Goal: Transaction & Acquisition: Register for event/course

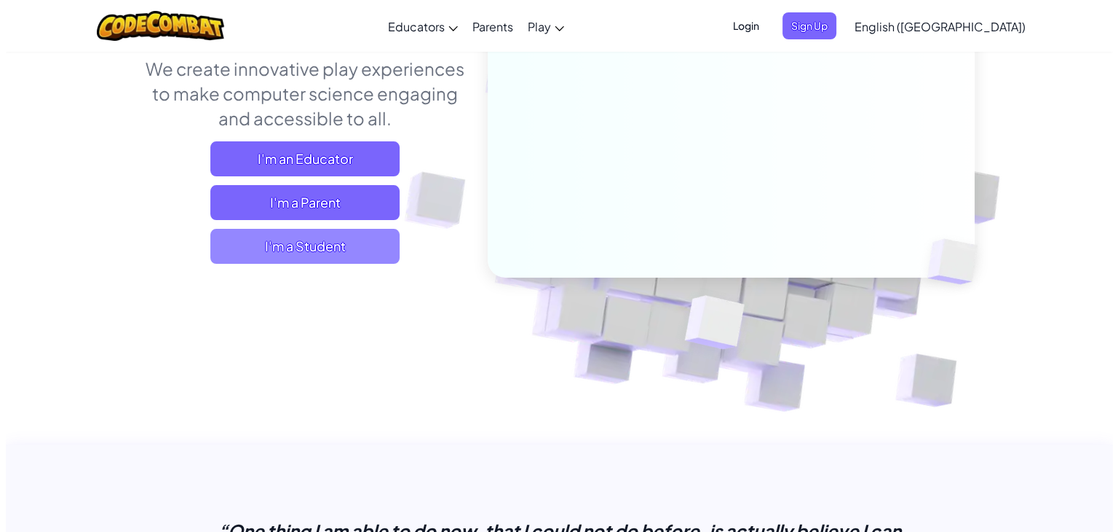
scroll to position [291, 0]
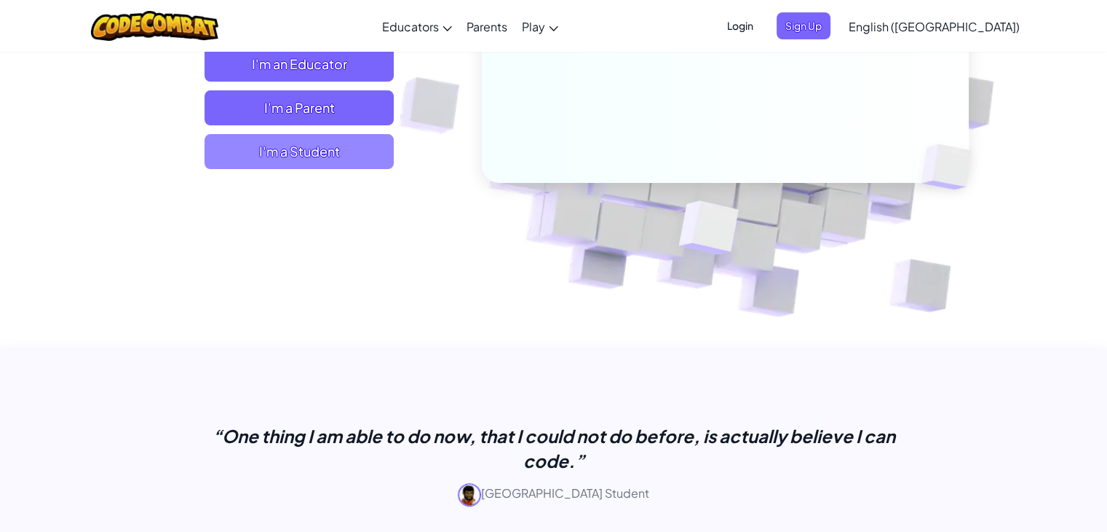
click at [344, 160] on span "I'm a Student" at bounding box center [299, 151] width 189 height 35
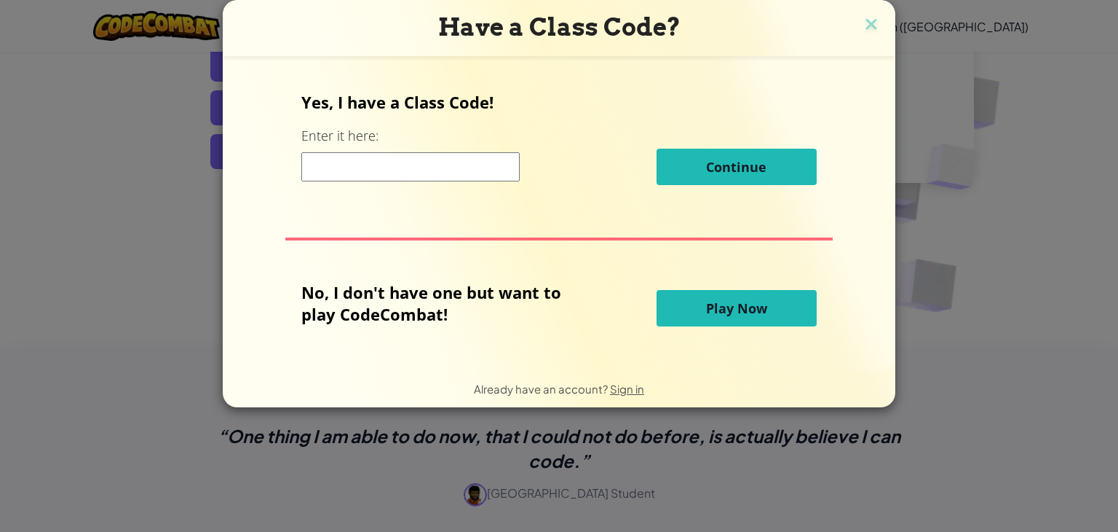
click at [421, 166] on input at bounding box center [410, 166] width 218 height 29
type input "BookPartyMix"
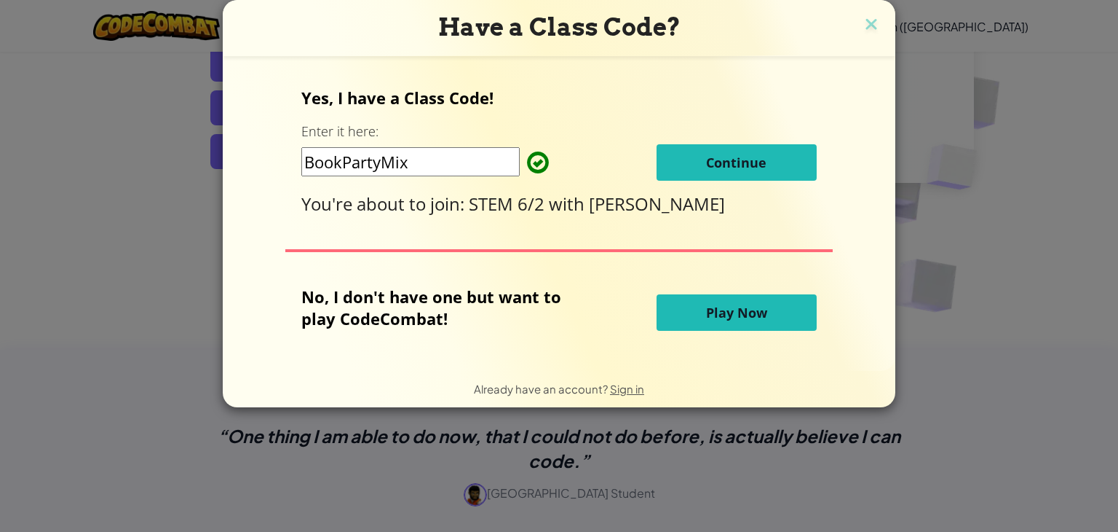
click at [731, 155] on span "Continue" at bounding box center [736, 162] width 60 height 17
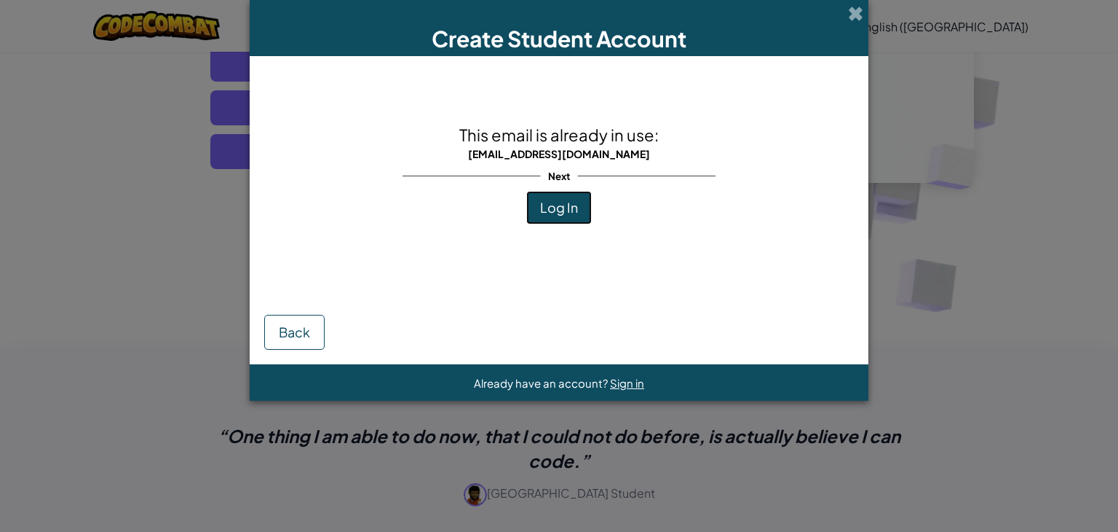
click at [565, 208] on span "Log In" at bounding box center [559, 207] width 38 height 17
